Goal: Information Seeking & Learning: Learn about a topic

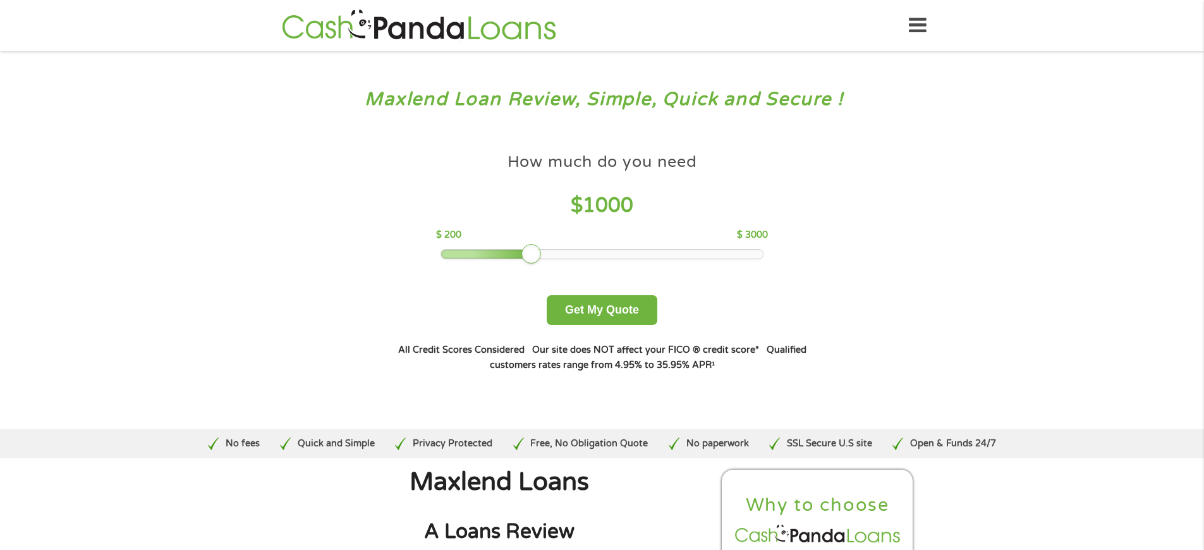
scroll to position [3438, 0]
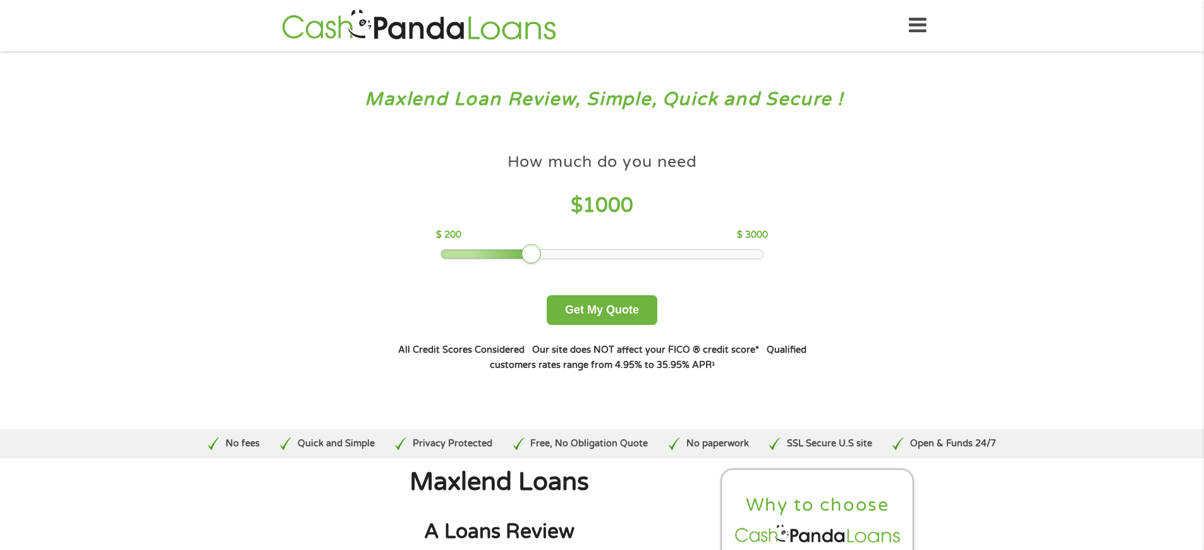
scroll to position [4381, 0]
